Goal: Task Accomplishment & Management: Manage account settings

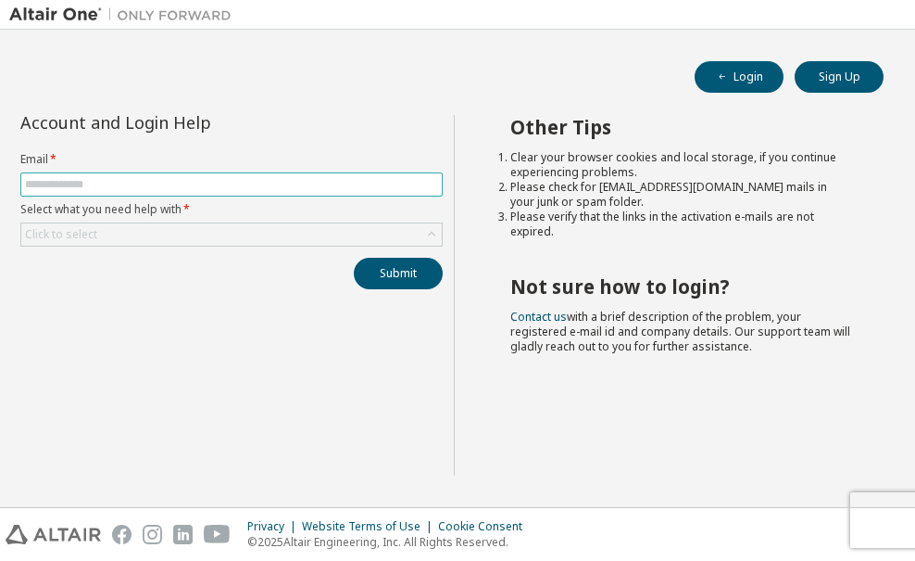
click at [380, 190] on input "text" at bounding box center [231, 184] width 413 height 15
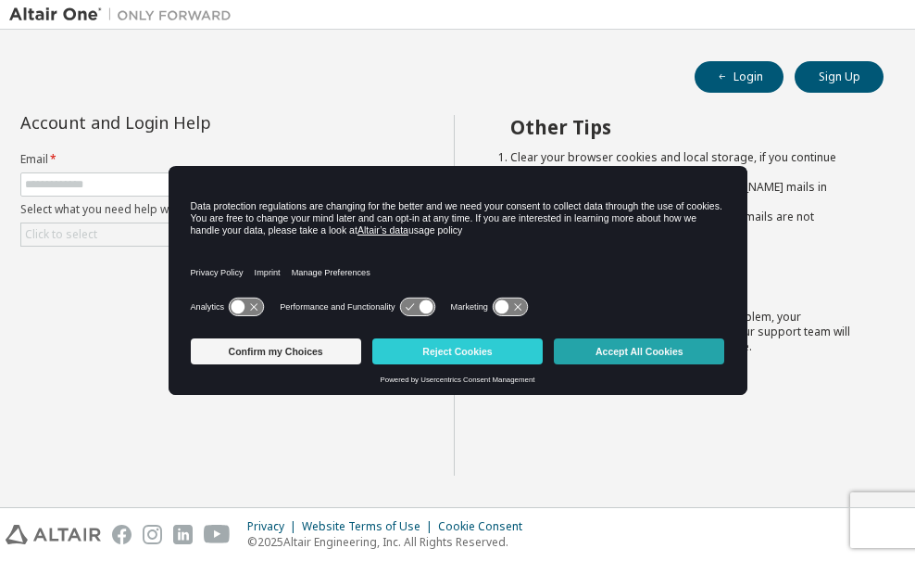
click at [583, 340] on button "Accept All Cookies" at bounding box center [639, 351] width 170 height 26
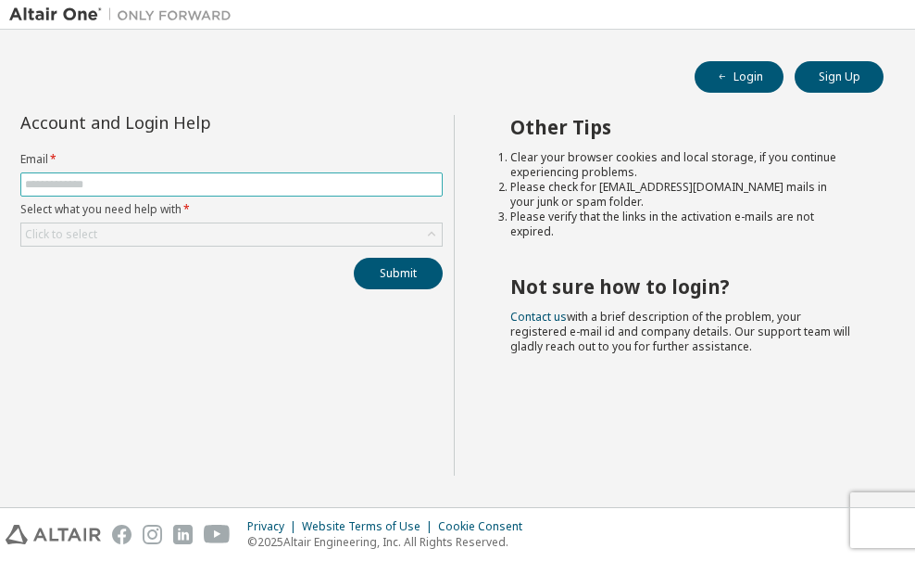
click at [267, 189] on input "text" at bounding box center [231, 184] width 413 height 15
type input "**********"
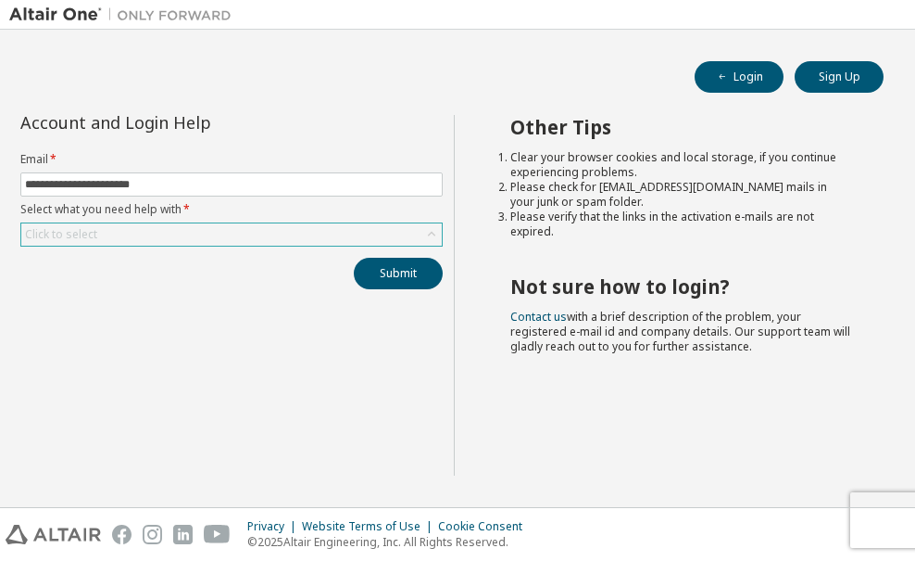
click at [219, 231] on div "Click to select" at bounding box center [231, 234] width 421 height 22
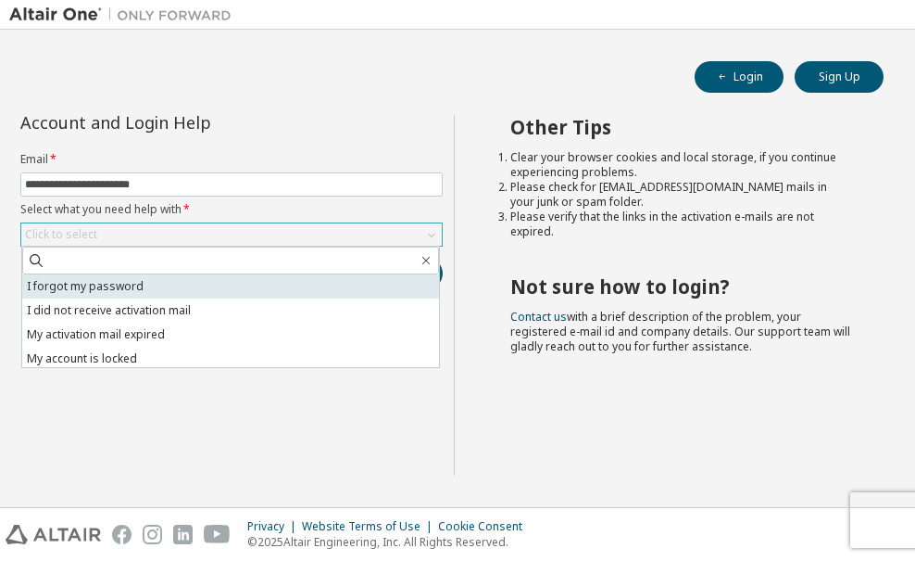
click at [206, 287] on li "I forgot my password" at bounding box center [230, 286] width 417 height 24
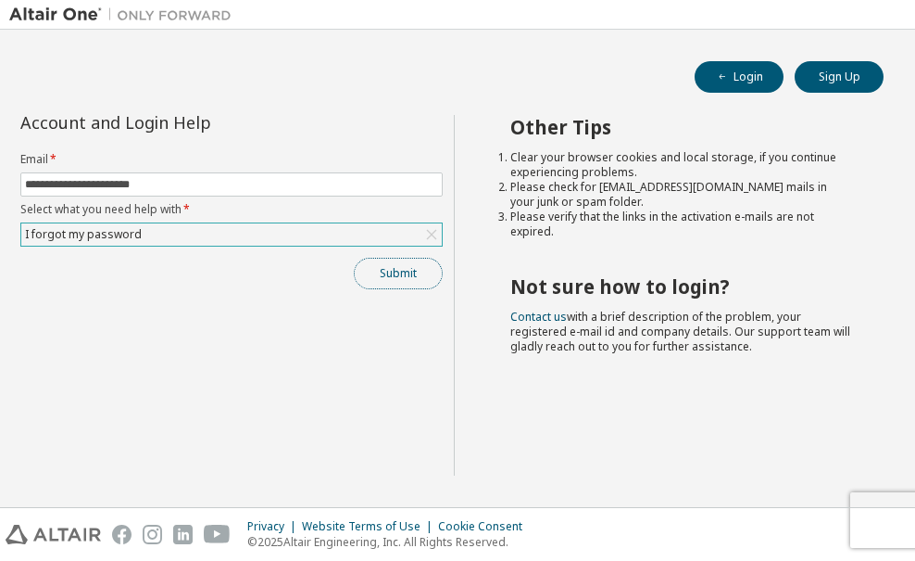
click at [378, 276] on button "Submit" at bounding box center [398, 274] width 89 height 32
click at [409, 275] on button "Submit" at bounding box center [398, 274] width 89 height 32
click at [393, 275] on button "Submit" at bounding box center [398, 274] width 89 height 32
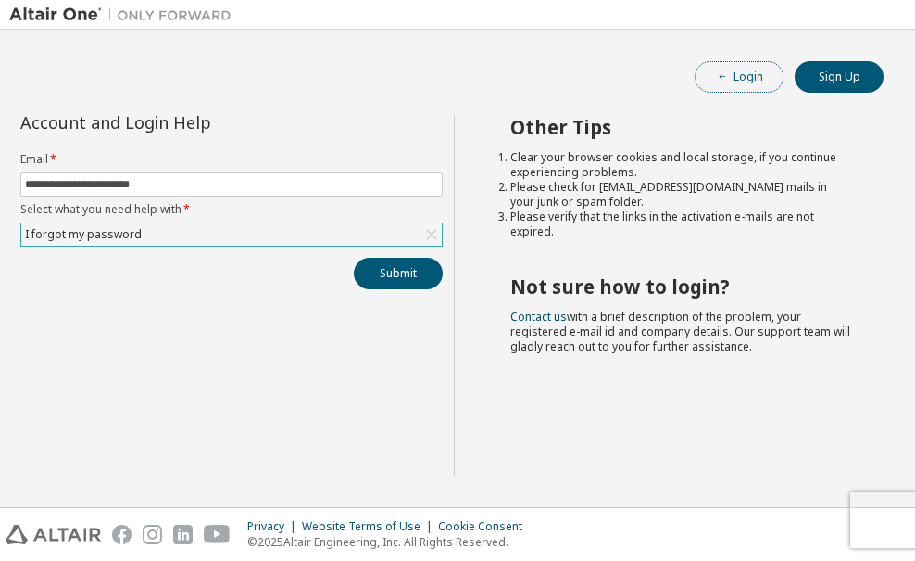
click at [759, 80] on button "Login" at bounding box center [739, 77] width 89 height 32
